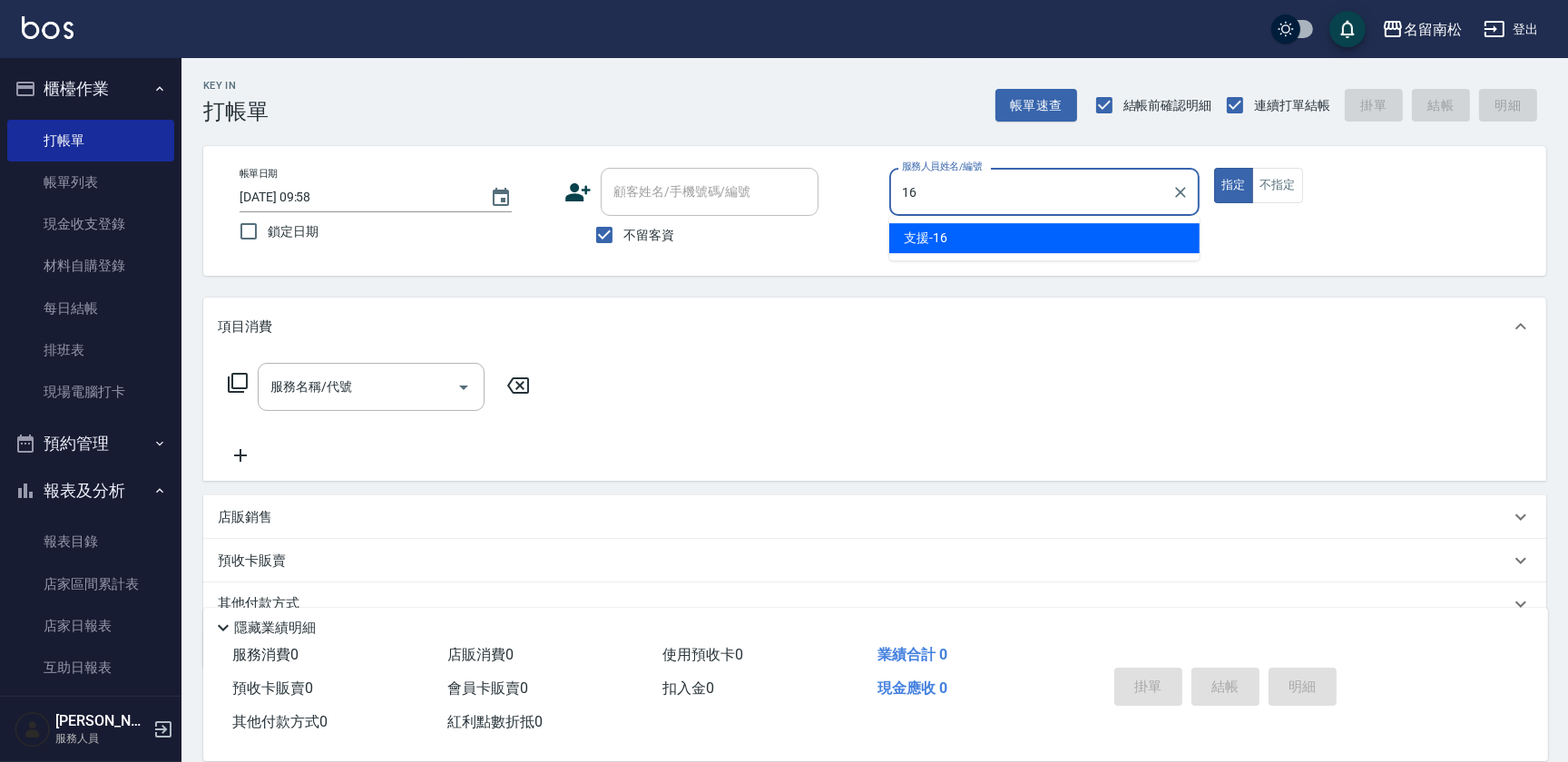
type input "16"
type button "true"
type input "支援-16"
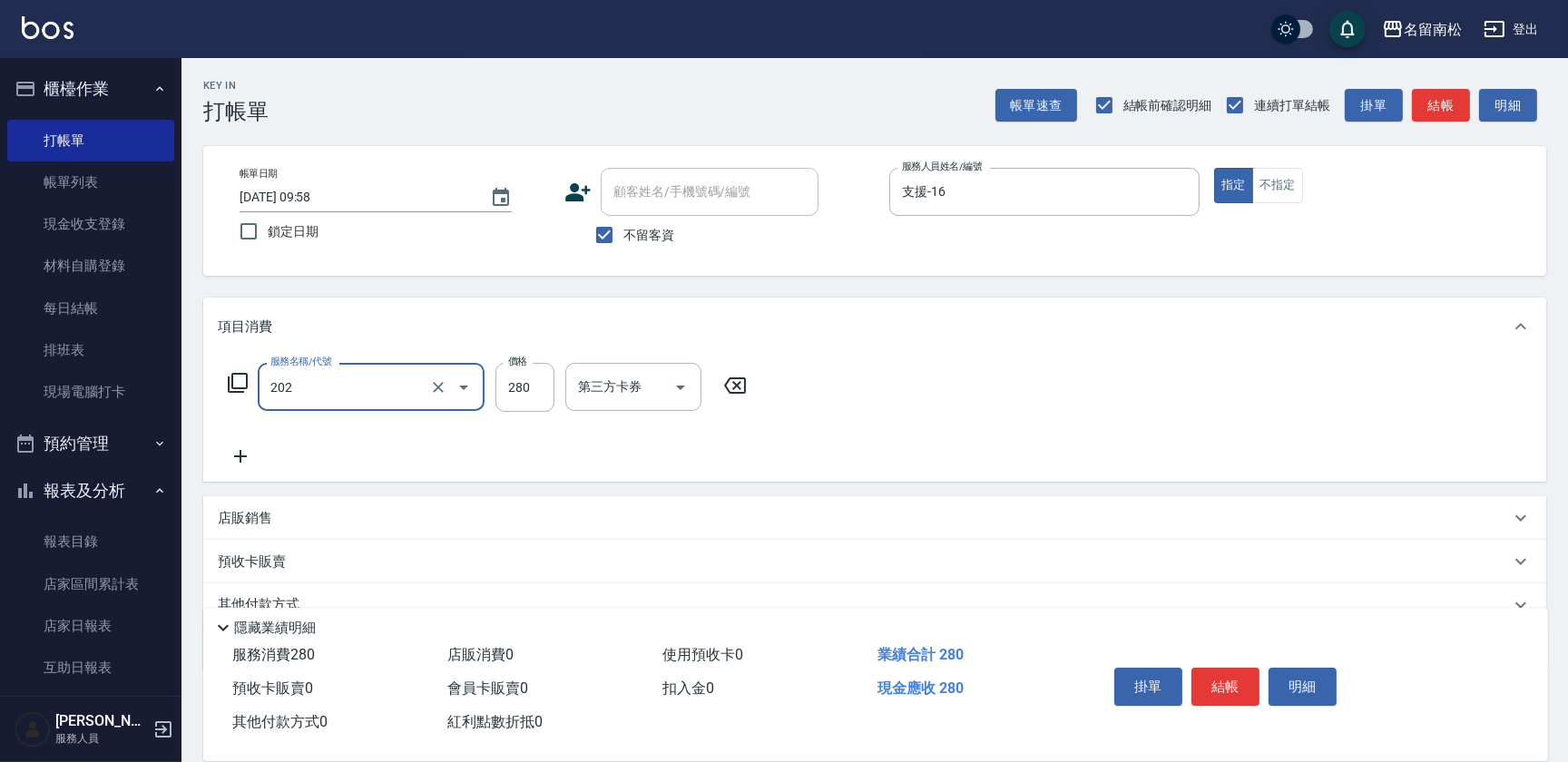
type input "洗髮[280](202)"
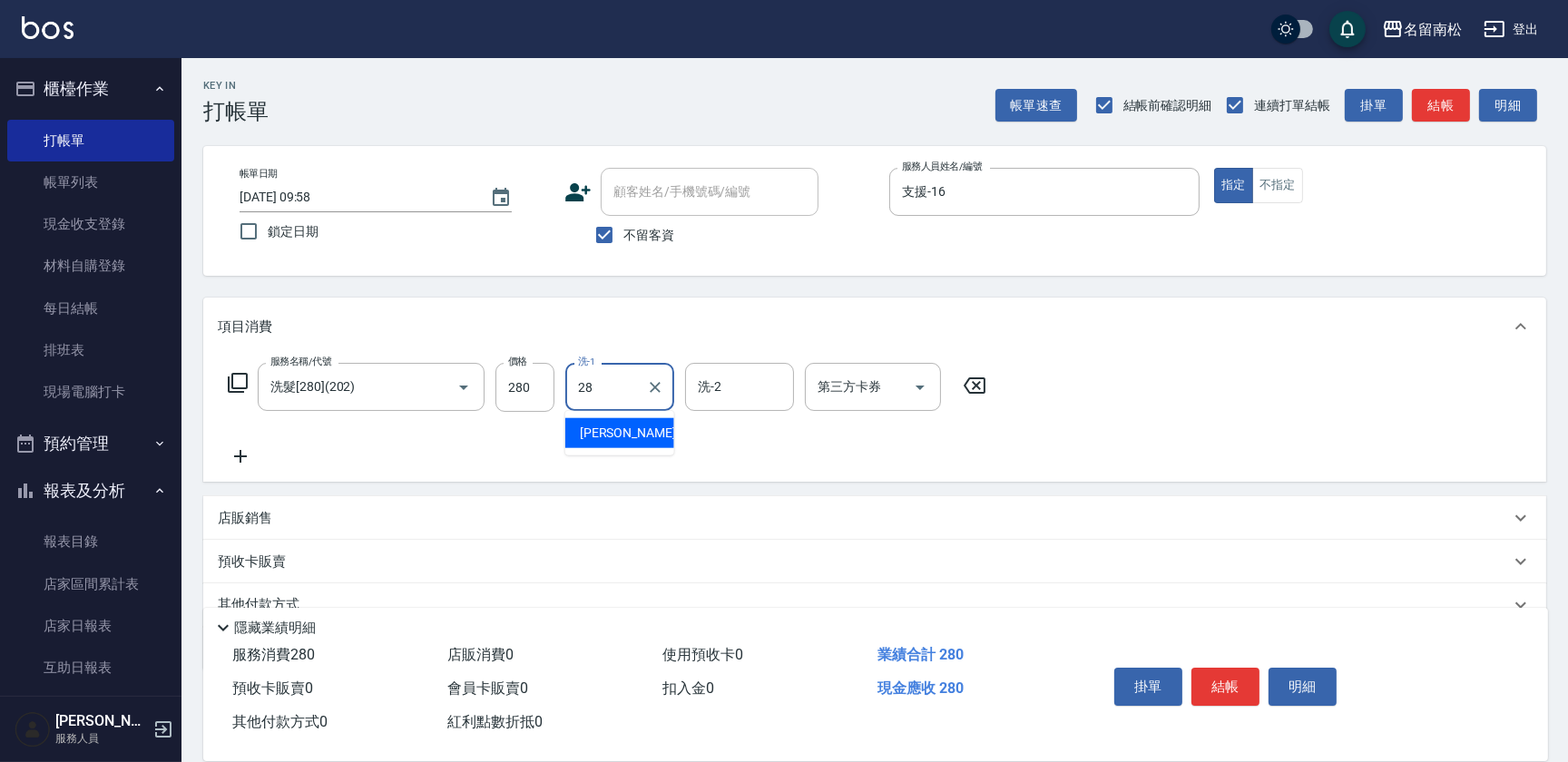
type input "[PERSON_NAME]-28"
drag, startPoint x: 1280, startPoint y: 179, endPoint x: 1262, endPoint y: 183, distance: 18.4
click at [1279, 179] on button "不指定" at bounding box center [1277, 186] width 51 height 36
click at [1254, 661] on div "掛單 結帳 明細" at bounding box center [1226, 688] width 237 height 57
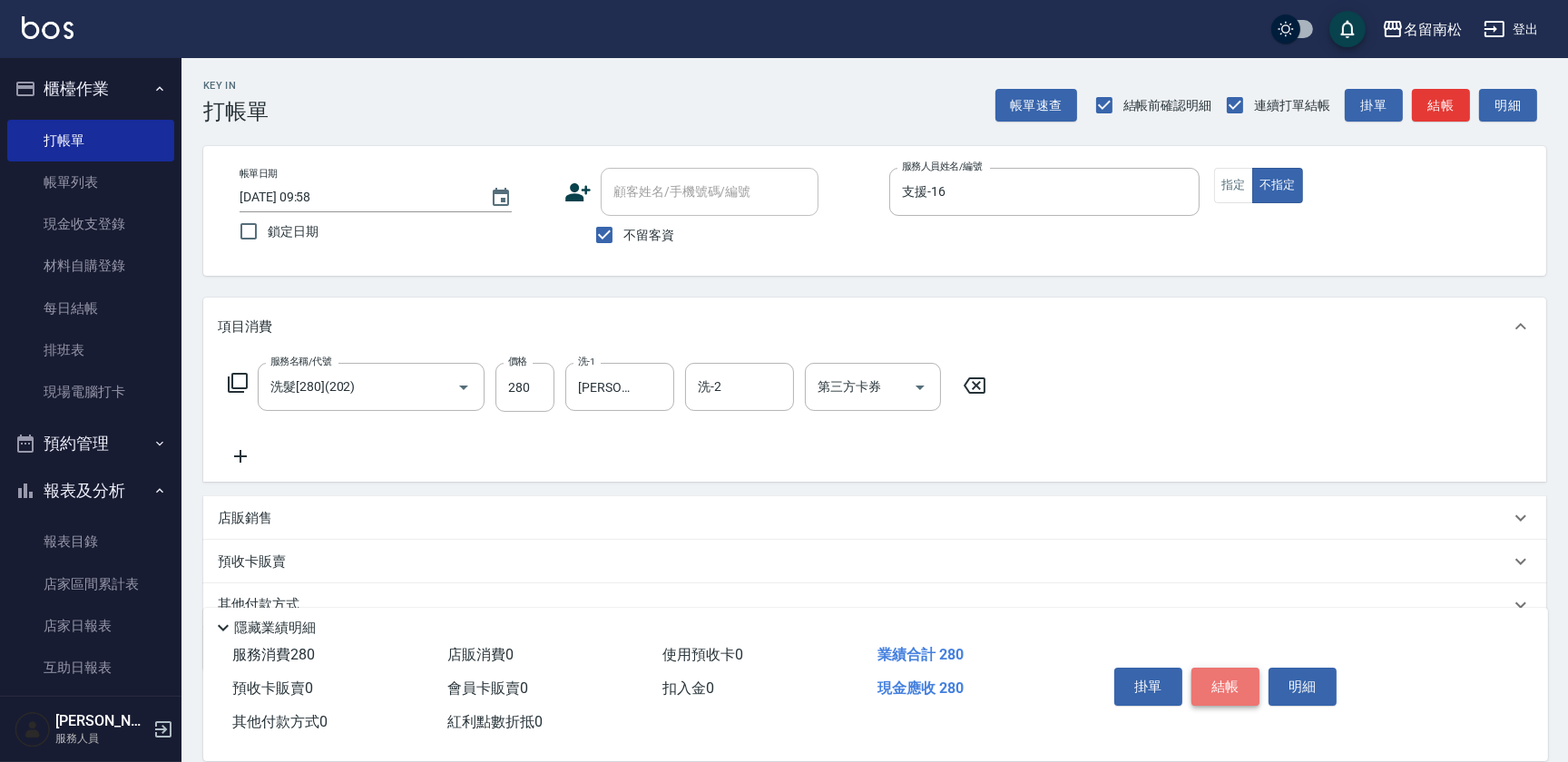
click at [1245, 673] on button "結帳" at bounding box center [1226, 686] width 68 height 38
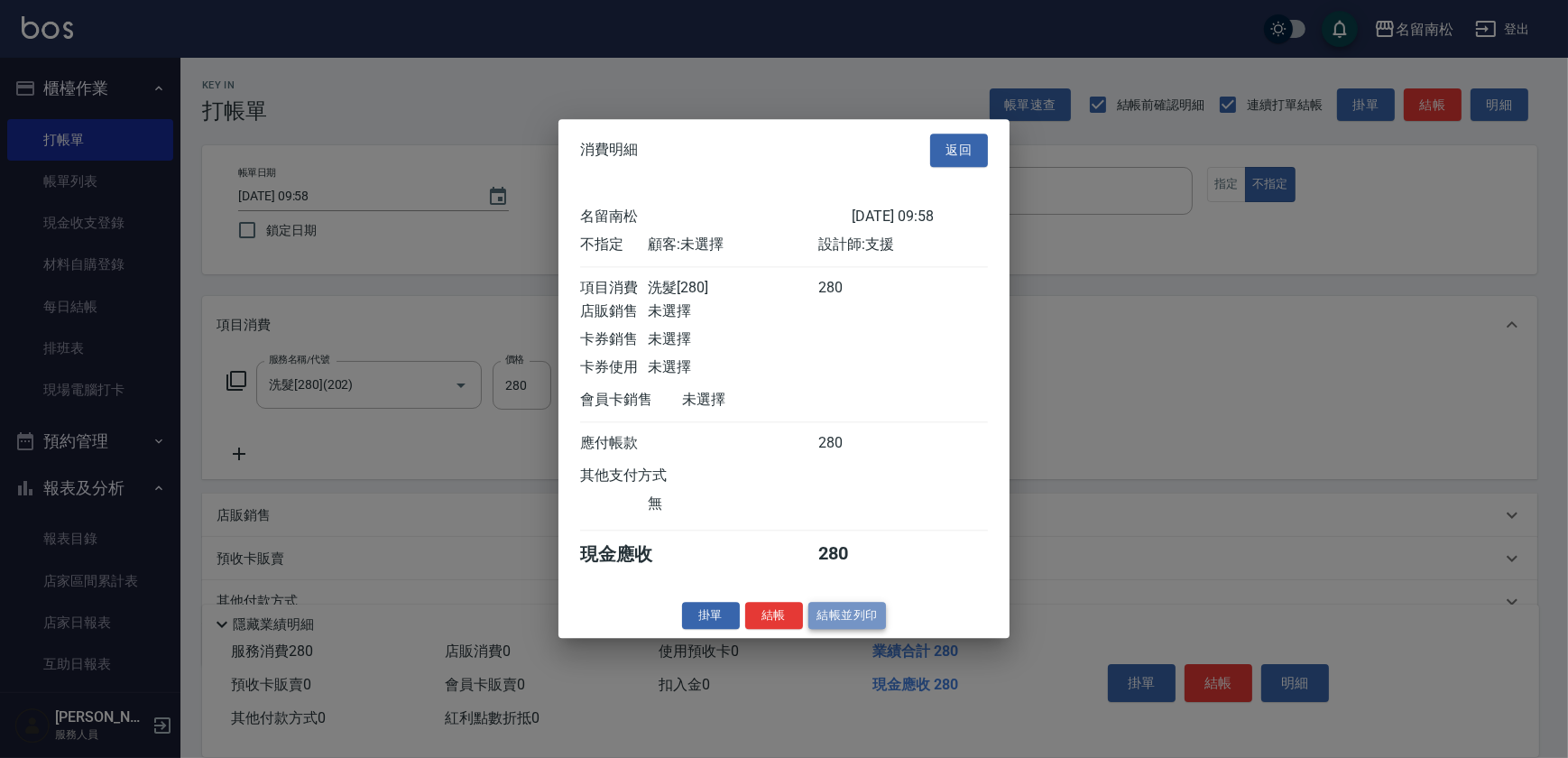
click at [828, 629] on button "結帳並列印" at bounding box center [847, 615] width 78 height 28
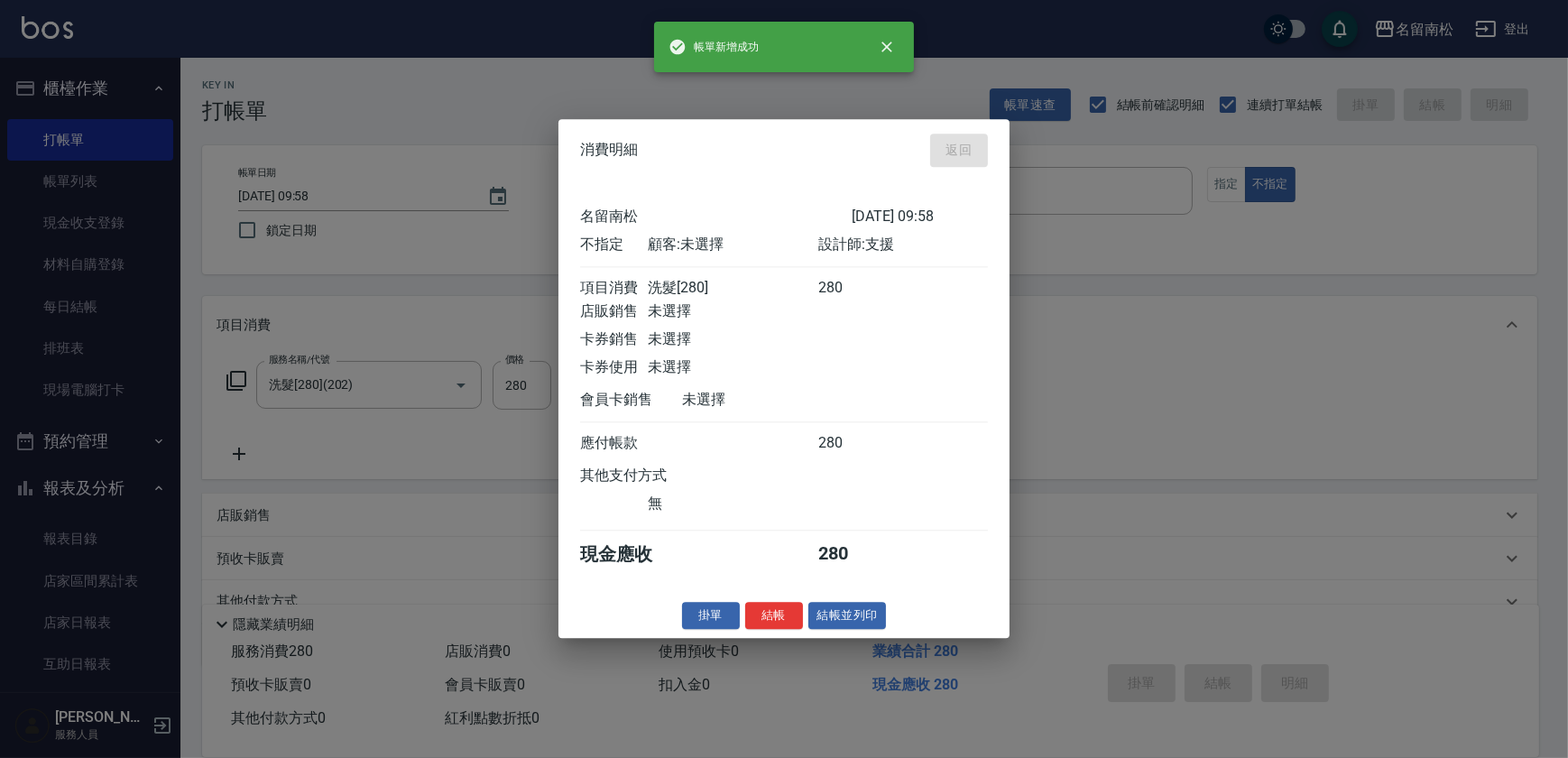
type input "[DATE] 11:56"
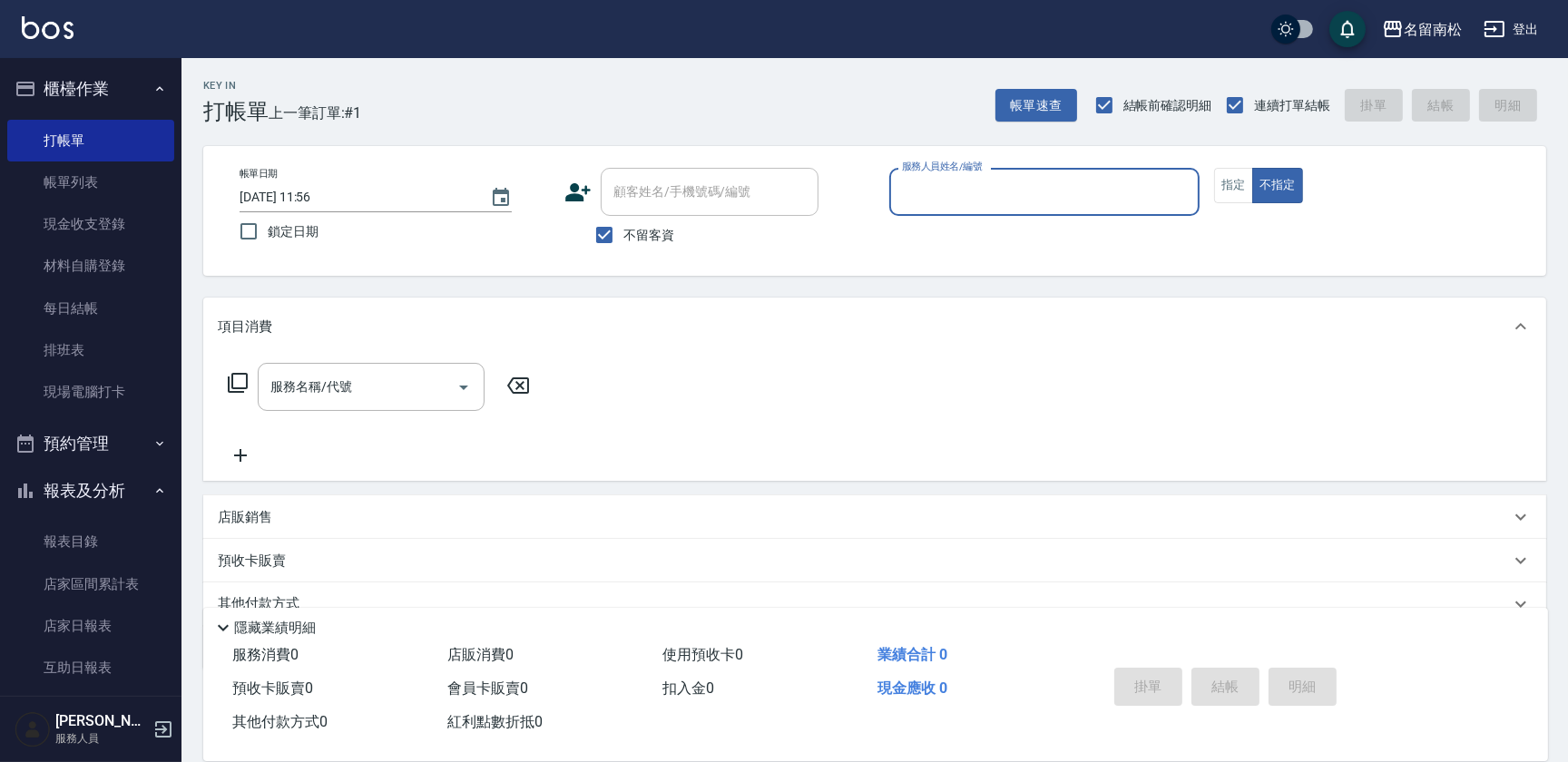
click at [964, 195] on div "服務人員姓名/編號 服務人員姓名/編號" at bounding box center [1044, 191] width 310 height 48
type input "支援-16"
type button "false"
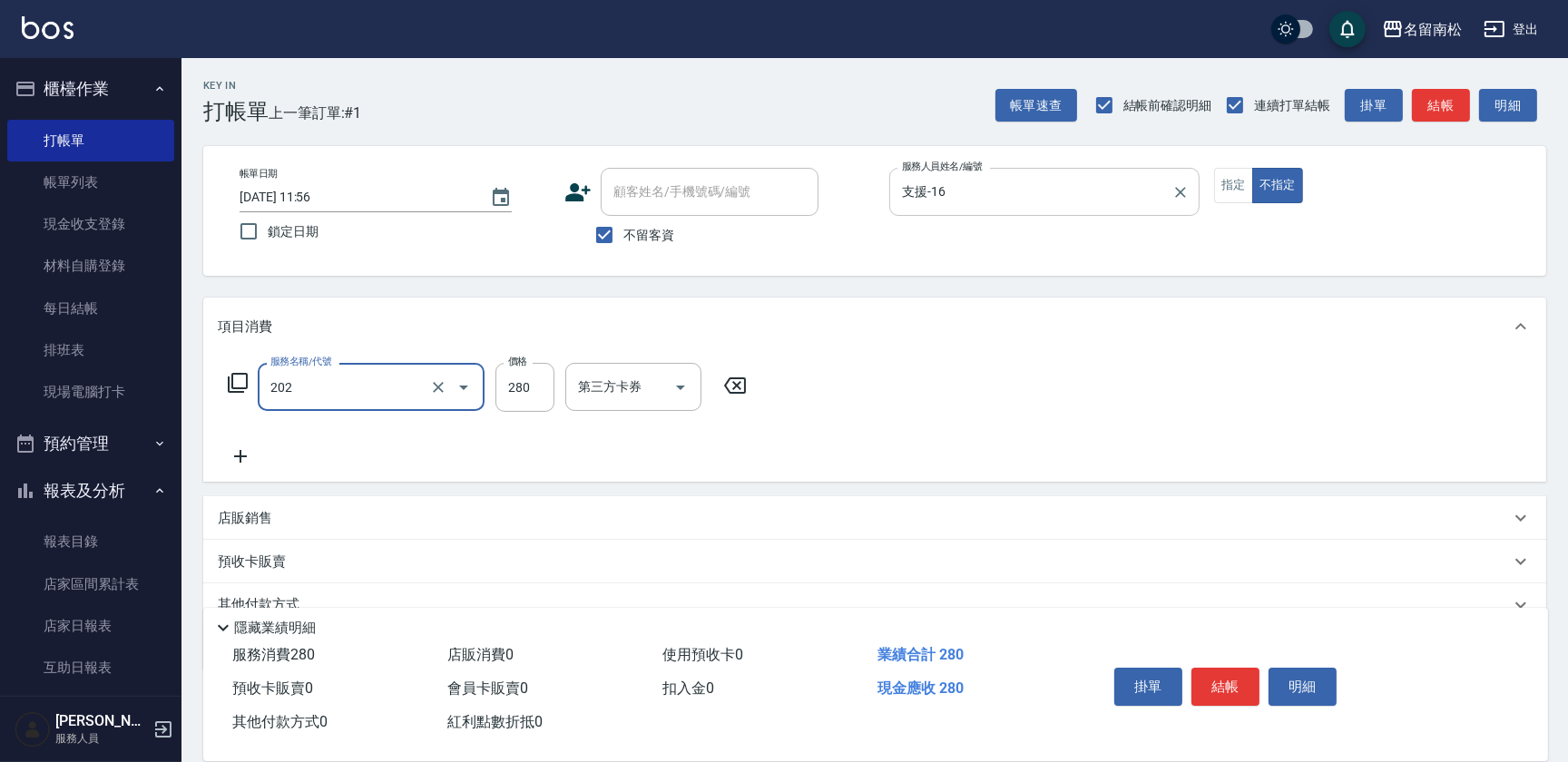
type input "洗髮[280](202)"
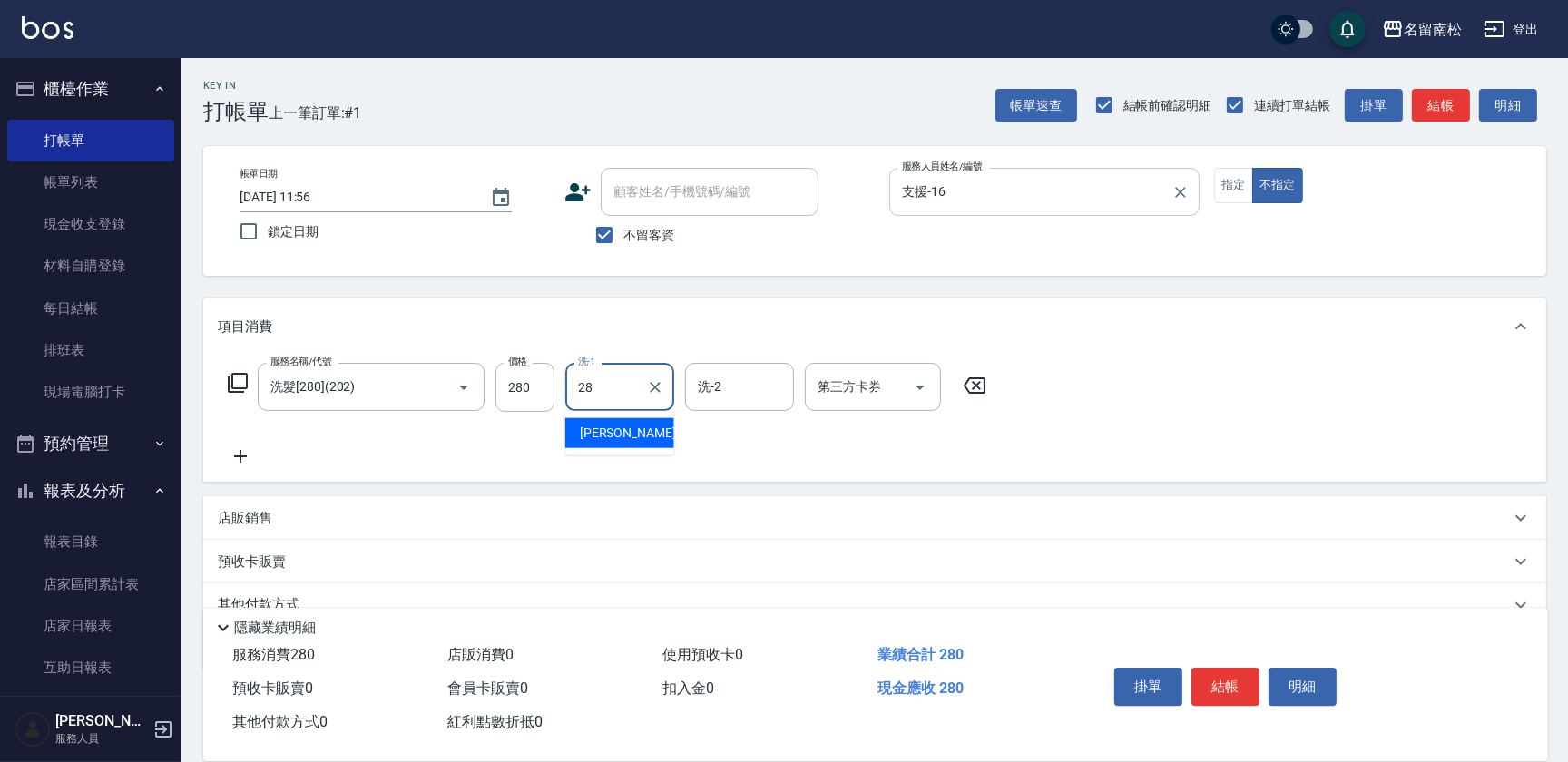
type input "[PERSON_NAME]-28"
click at [1237, 683] on button "結帳" at bounding box center [1226, 686] width 68 height 38
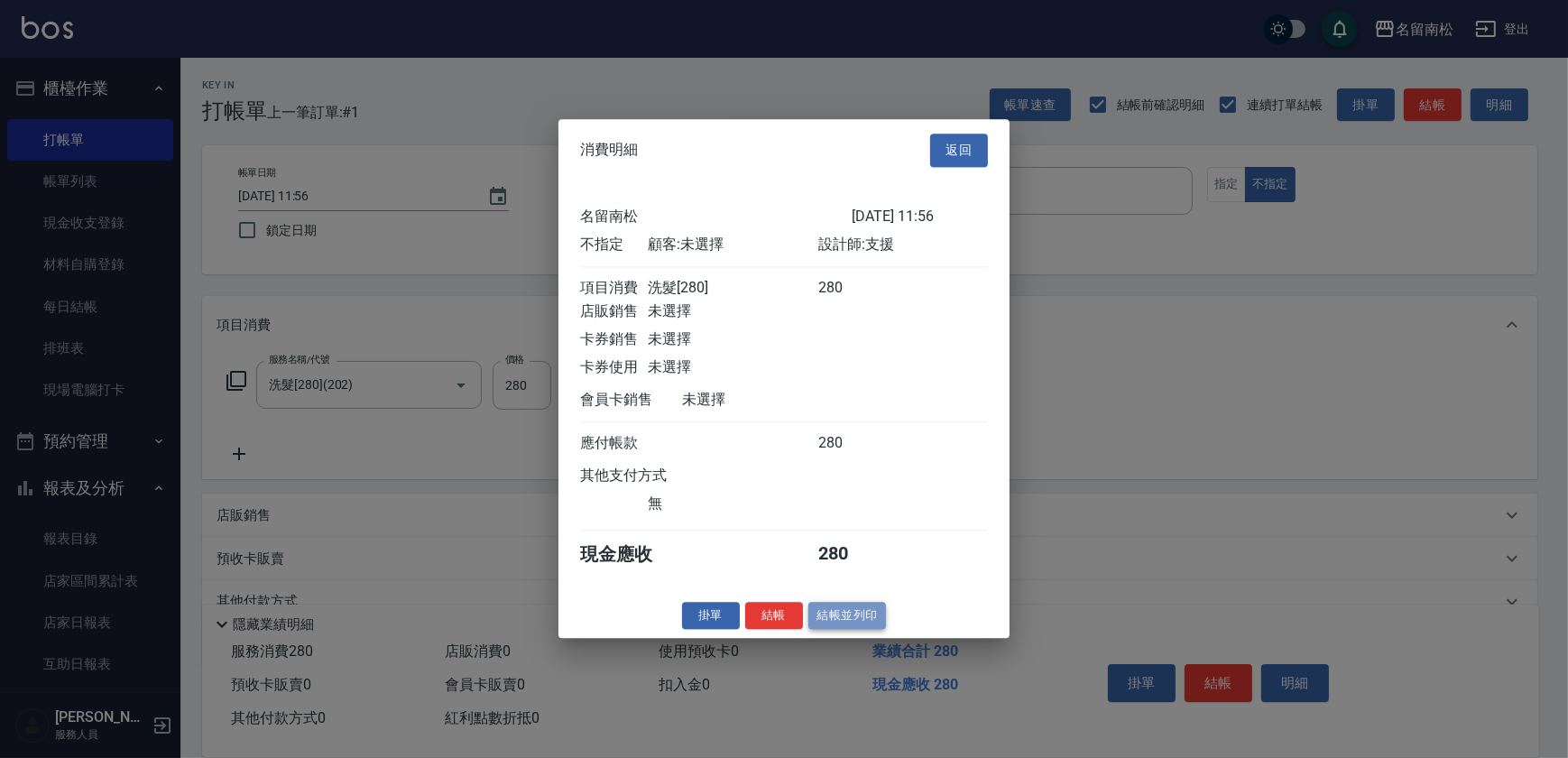
click at [844, 629] on button "結帳並列印" at bounding box center [847, 615] width 78 height 28
